Goal: Browse casually

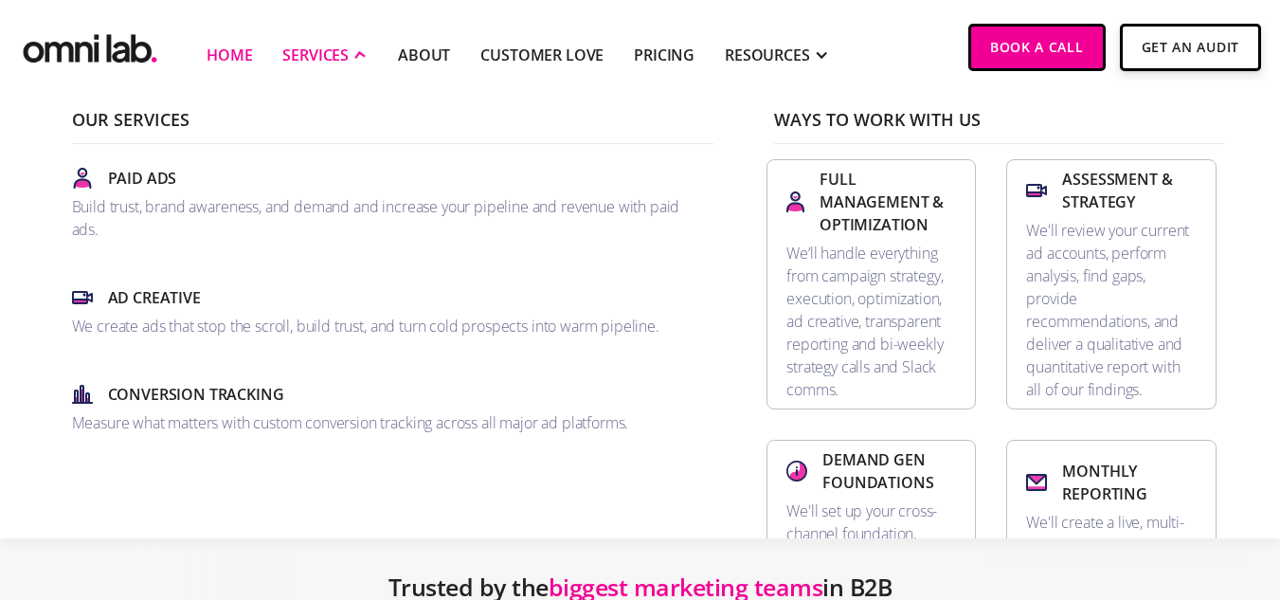
click at [328, 63] on div "SERVICES" at bounding box center [315, 55] width 66 height 23
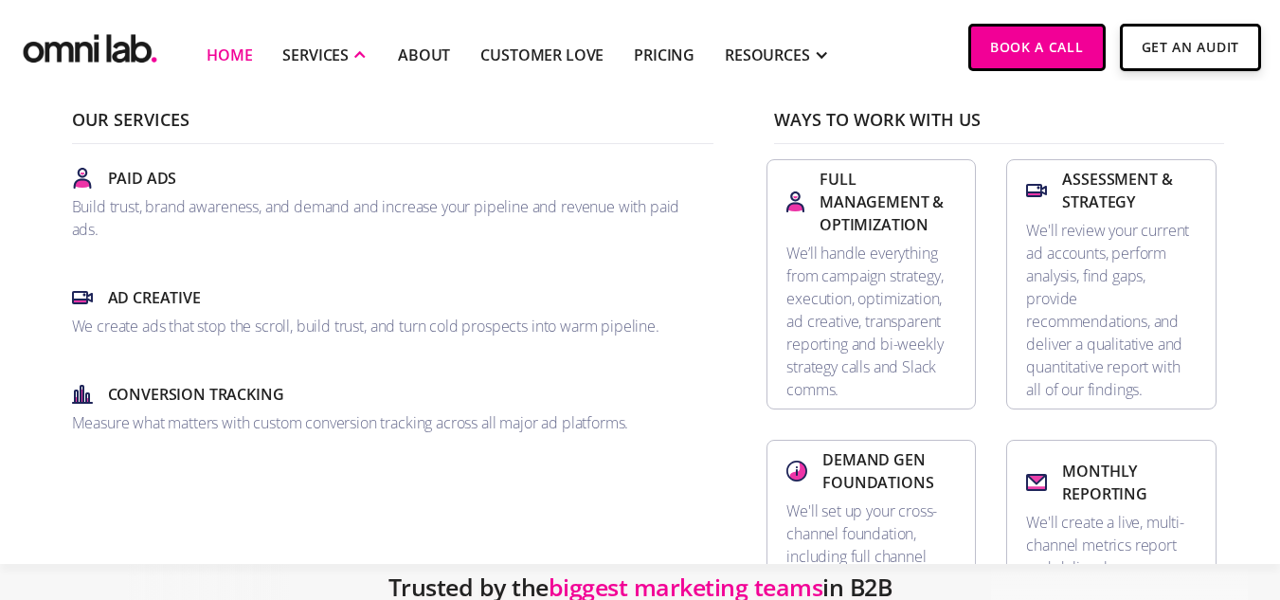
click at [327, 66] on div "SERVICES" at bounding box center [324, 54] width 85 height 79
click at [339, 60] on div "SERVICES" at bounding box center [315, 55] width 66 height 23
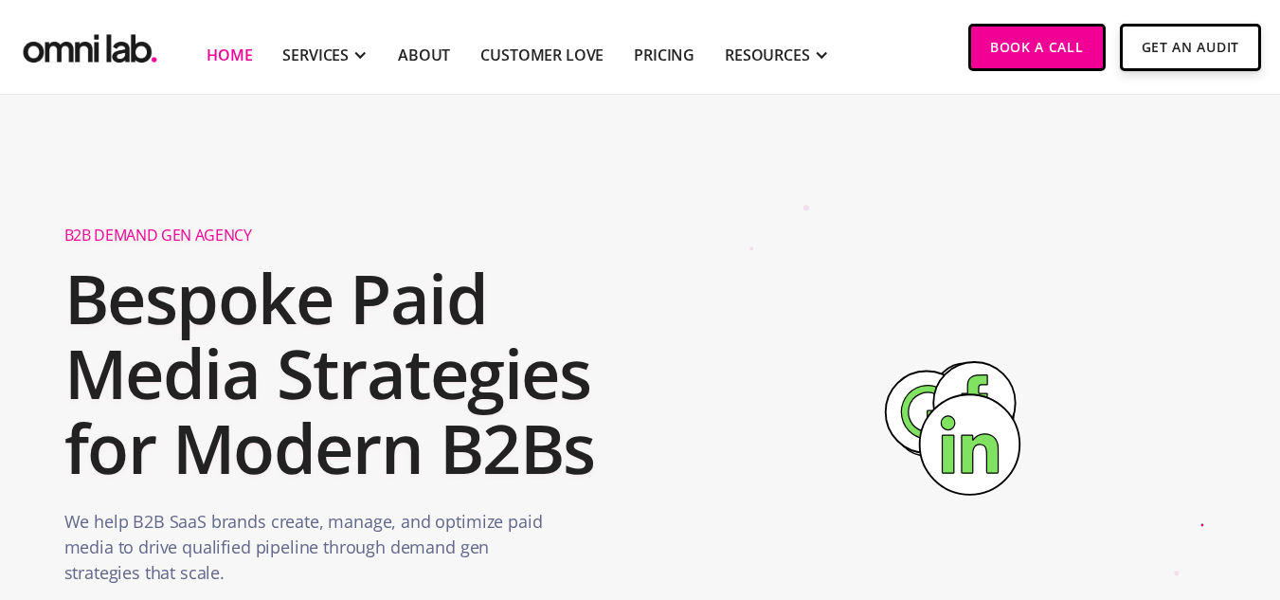
scroll to position [284, 0]
